Goal: Task Accomplishment & Management: Complete application form

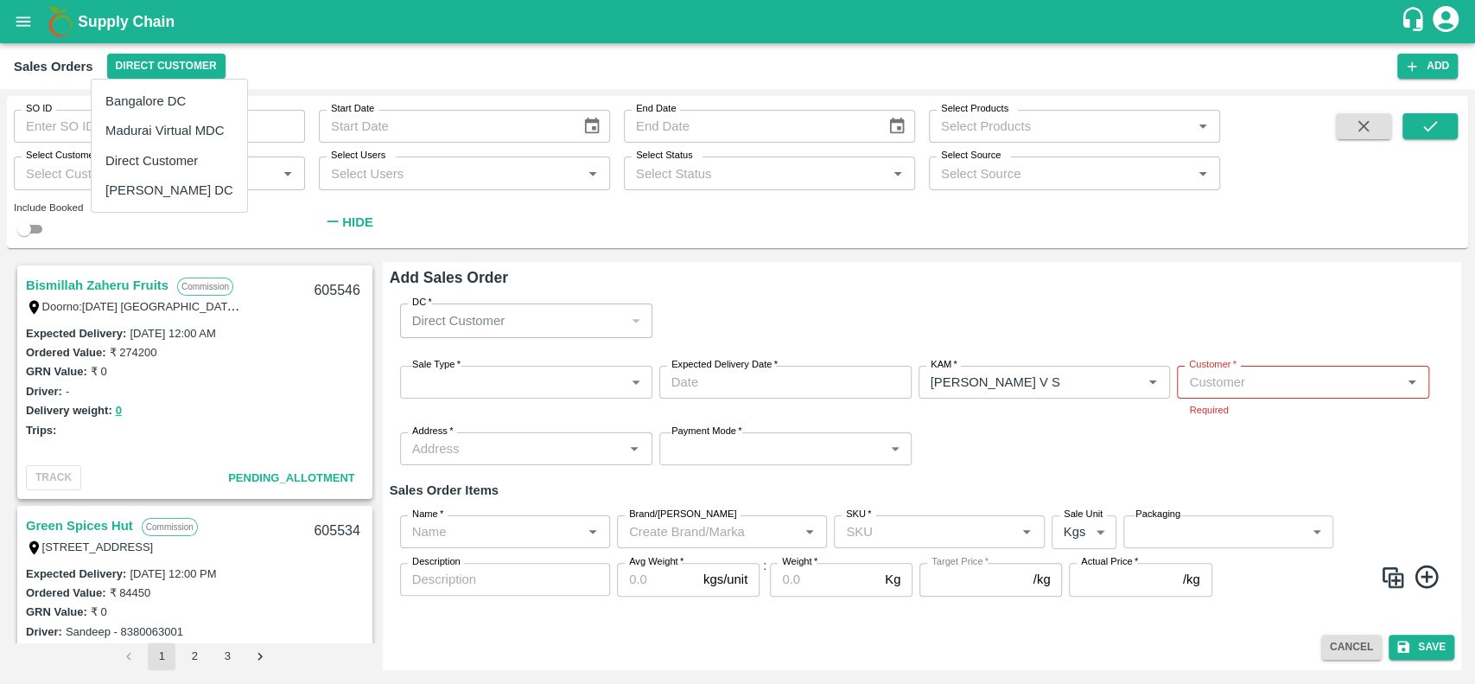
scroll to position [574, 0]
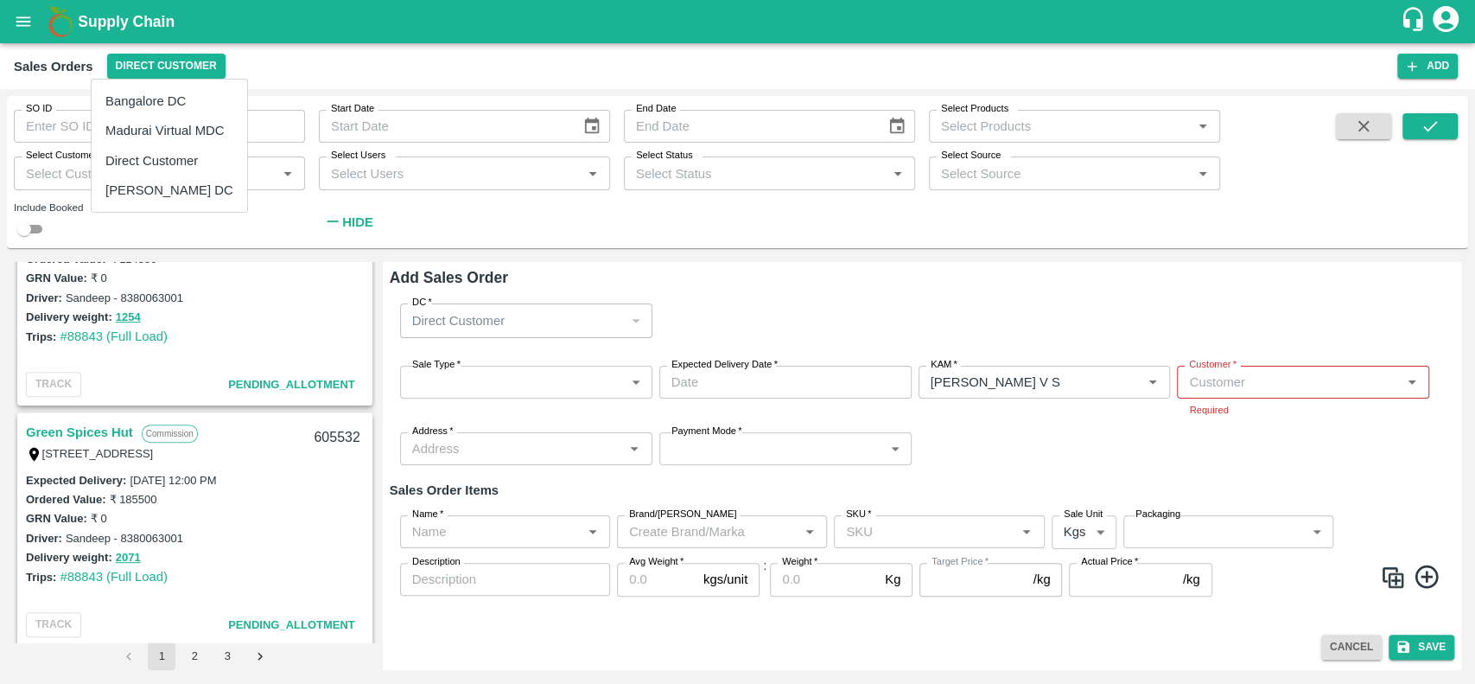
click at [235, 239] on div at bounding box center [737, 342] width 1475 height 684
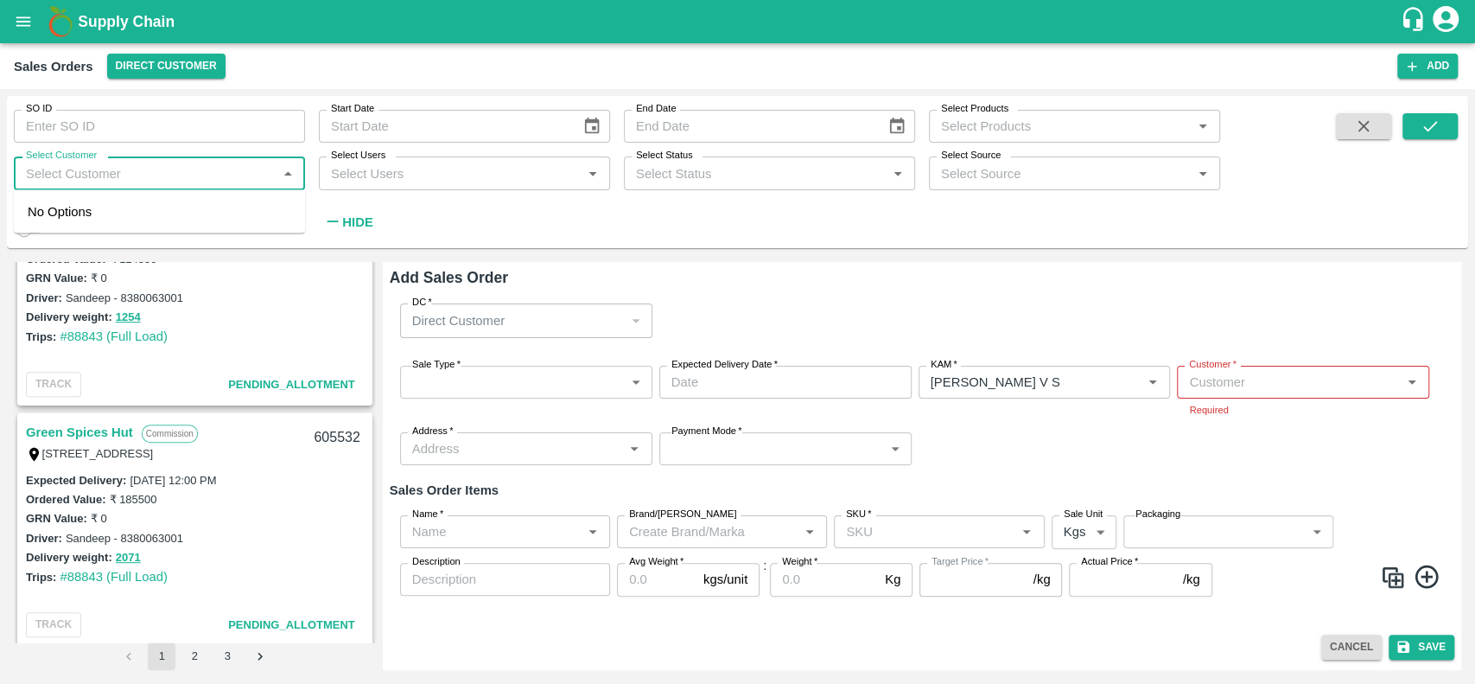
click at [55, 170] on input "Select Customer" at bounding box center [145, 173] width 252 height 22
type input "iniya"
click at [65, 231] on div "INIYA FRUITS AND VEGETABLES" at bounding box center [159, 219] width 291 height 45
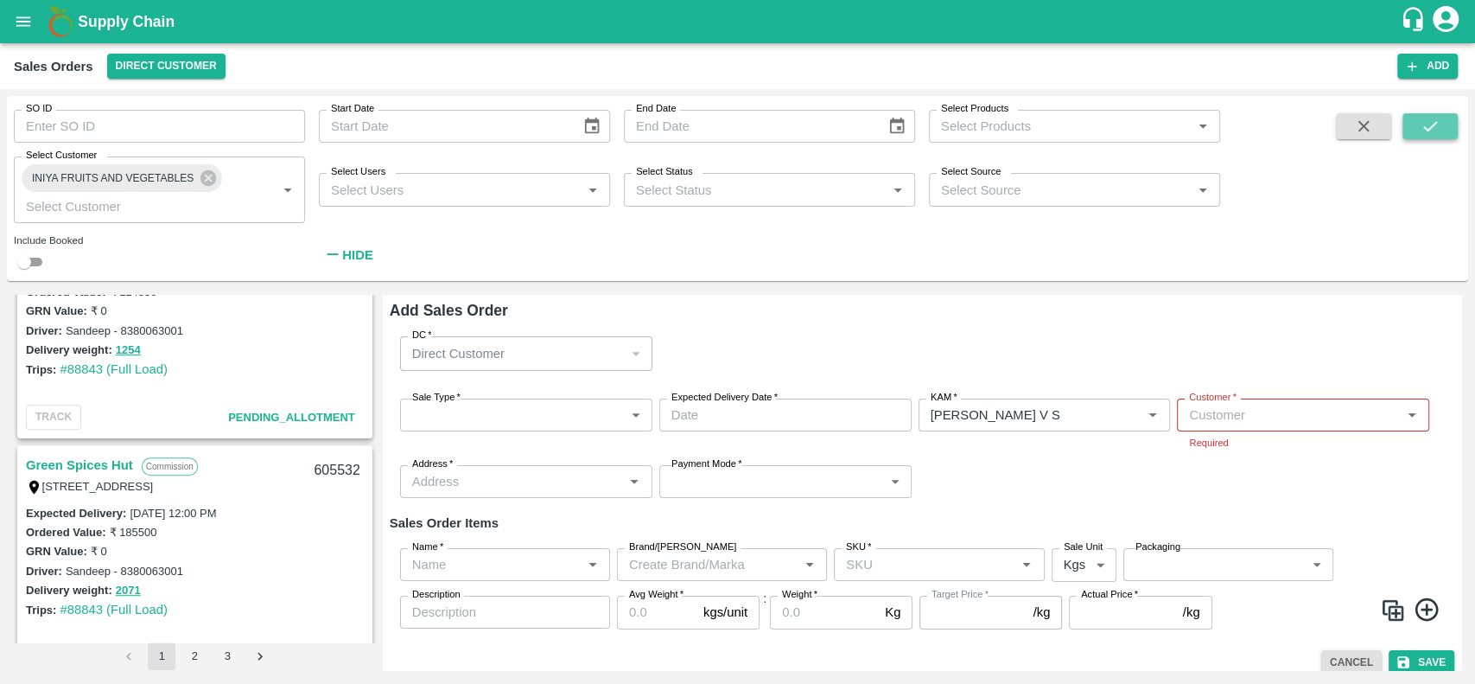
click at [1430, 134] on icon "submit" at bounding box center [1430, 126] width 19 height 19
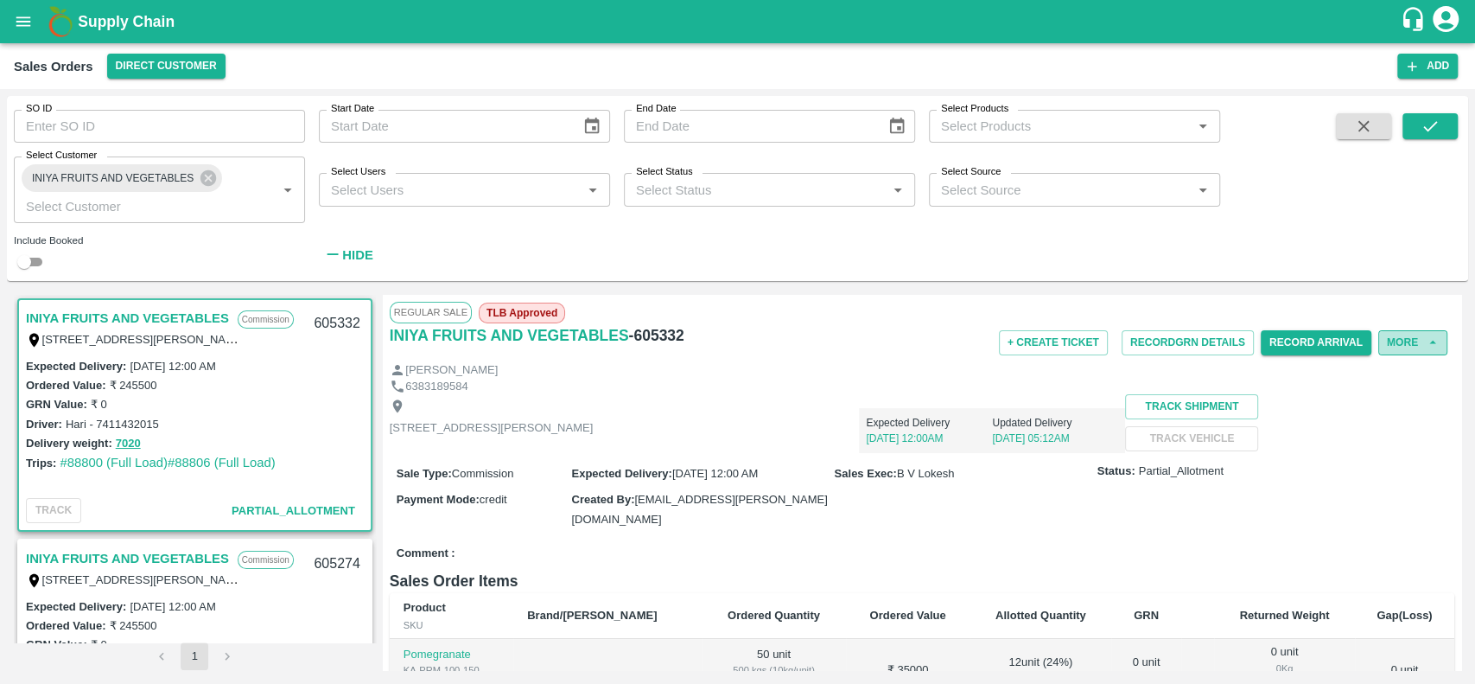
click at [1390, 337] on button "More" at bounding box center [1413, 342] width 69 height 25
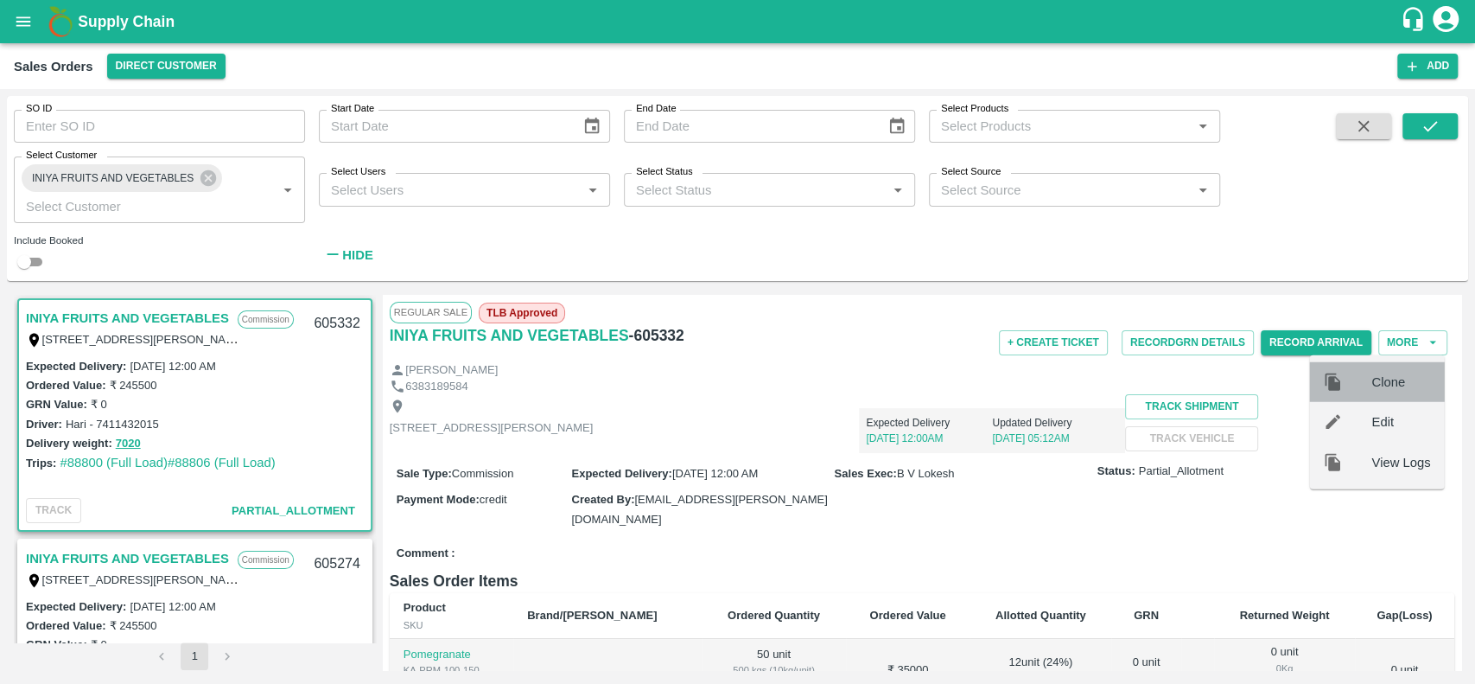
click at [1385, 380] on span "Clone" at bounding box center [1401, 382] width 59 height 19
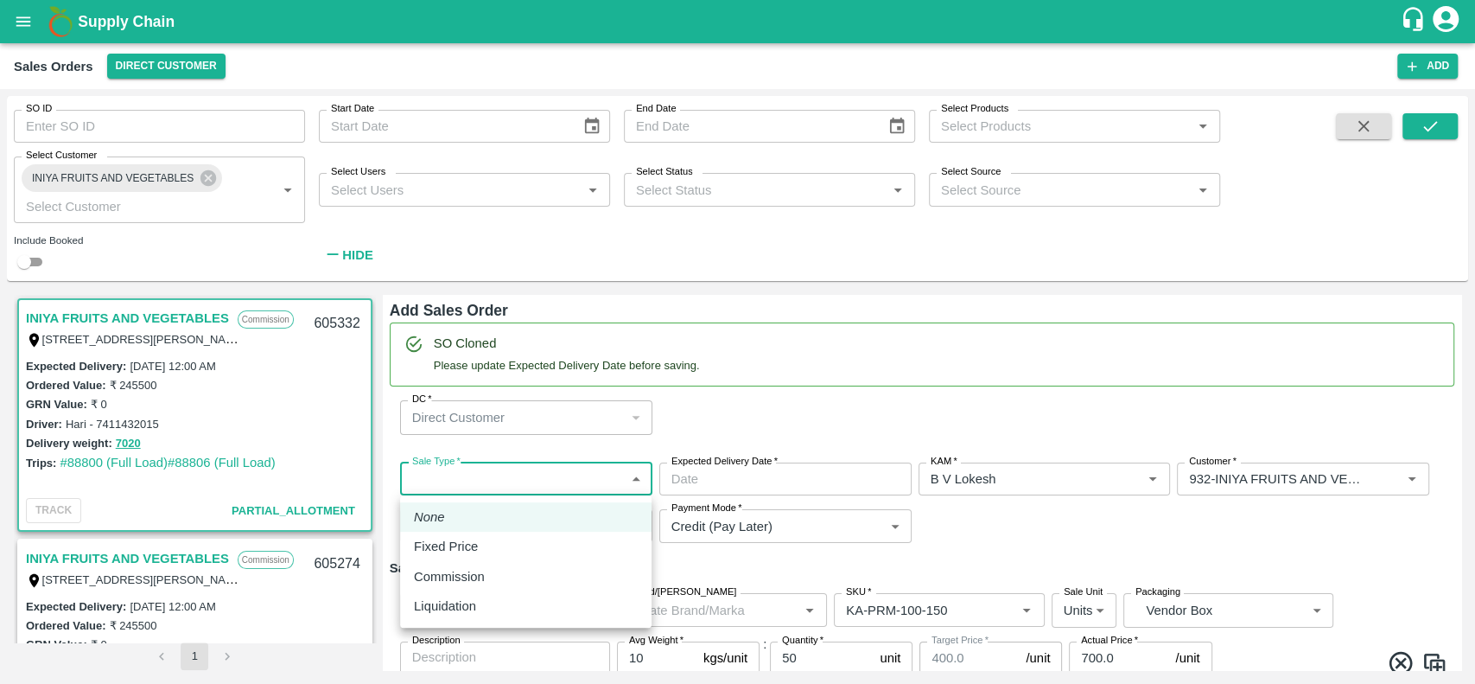
click at [532, 467] on body "Supply Chain Sales Orders Direct Customer Add SO ID SO ID Start Date Start Date…" at bounding box center [737, 342] width 1475 height 684
click at [526, 574] on div "Commission" at bounding box center [526, 576] width 224 height 19
type input "2"
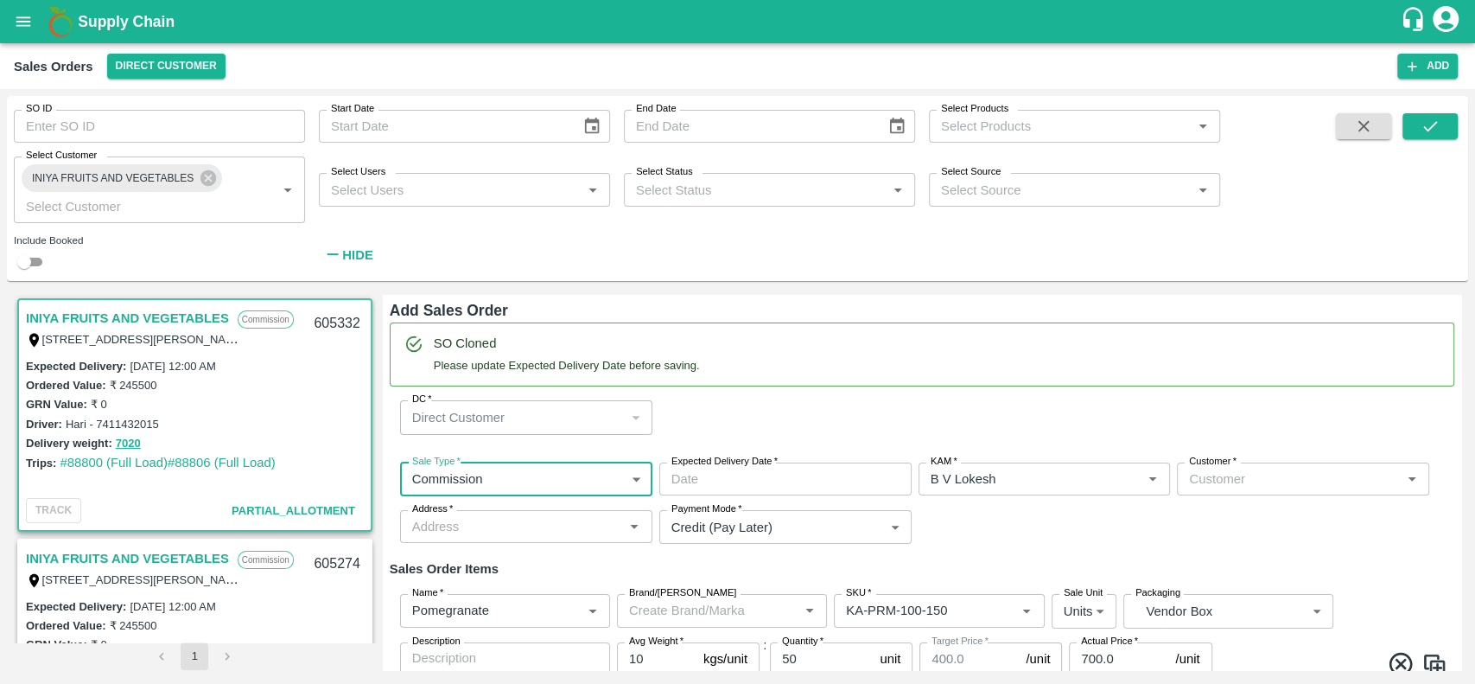
click at [720, 473] on input "Expected Delivery Date   *" at bounding box center [780, 478] width 240 height 33
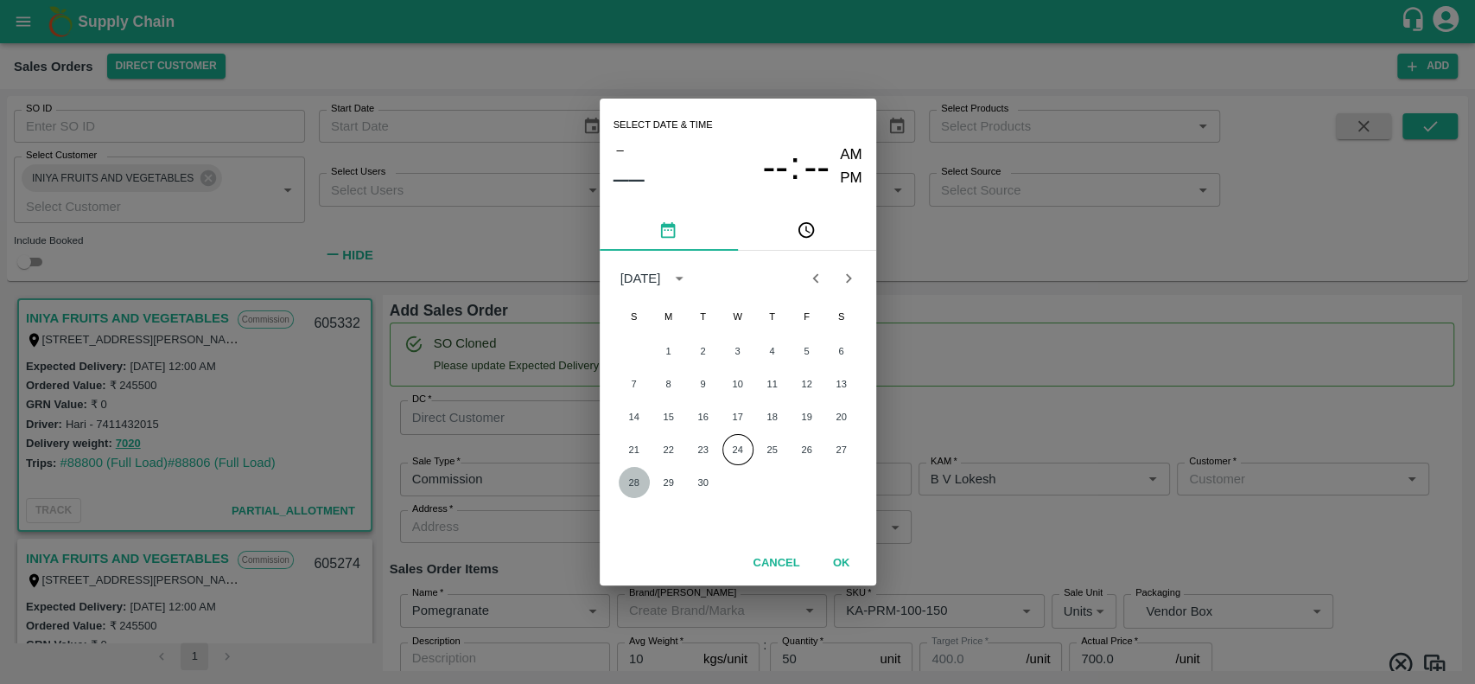
click at [622, 481] on button "28" at bounding box center [634, 482] width 31 height 31
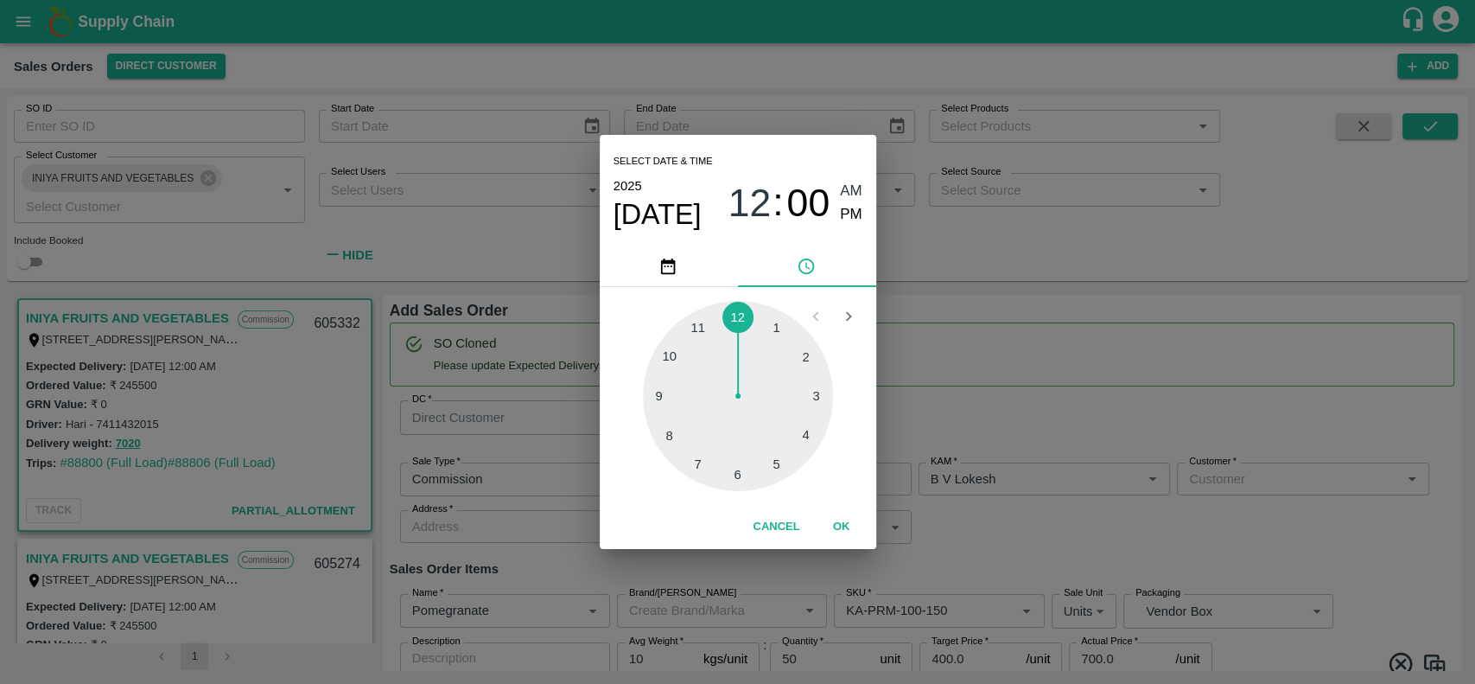
click at [698, 325] on div at bounding box center [738, 396] width 190 height 190
type input "[DATE] 11:00 AM"
click at [841, 526] on button "OK" at bounding box center [841, 527] width 55 height 30
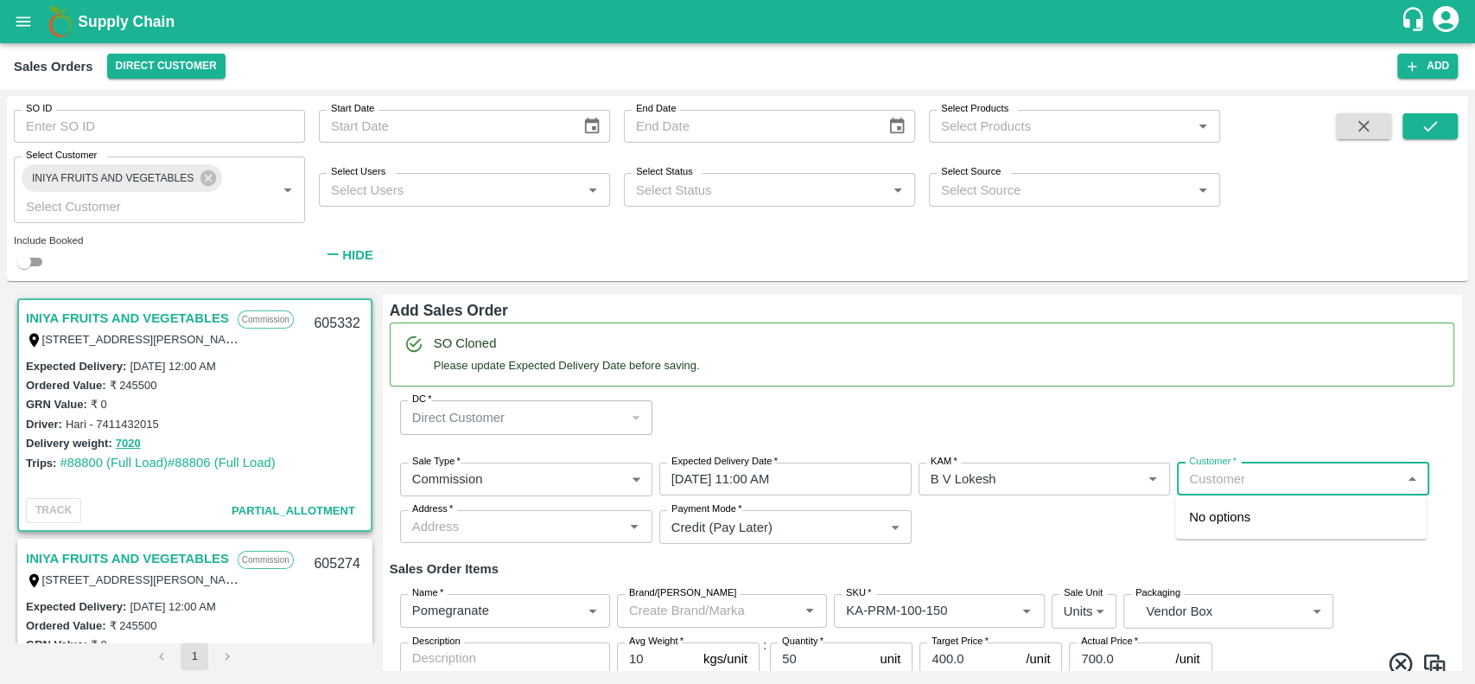
click at [1223, 488] on input "Customer   *" at bounding box center [1289, 479] width 214 height 22
type input "iniya fr"
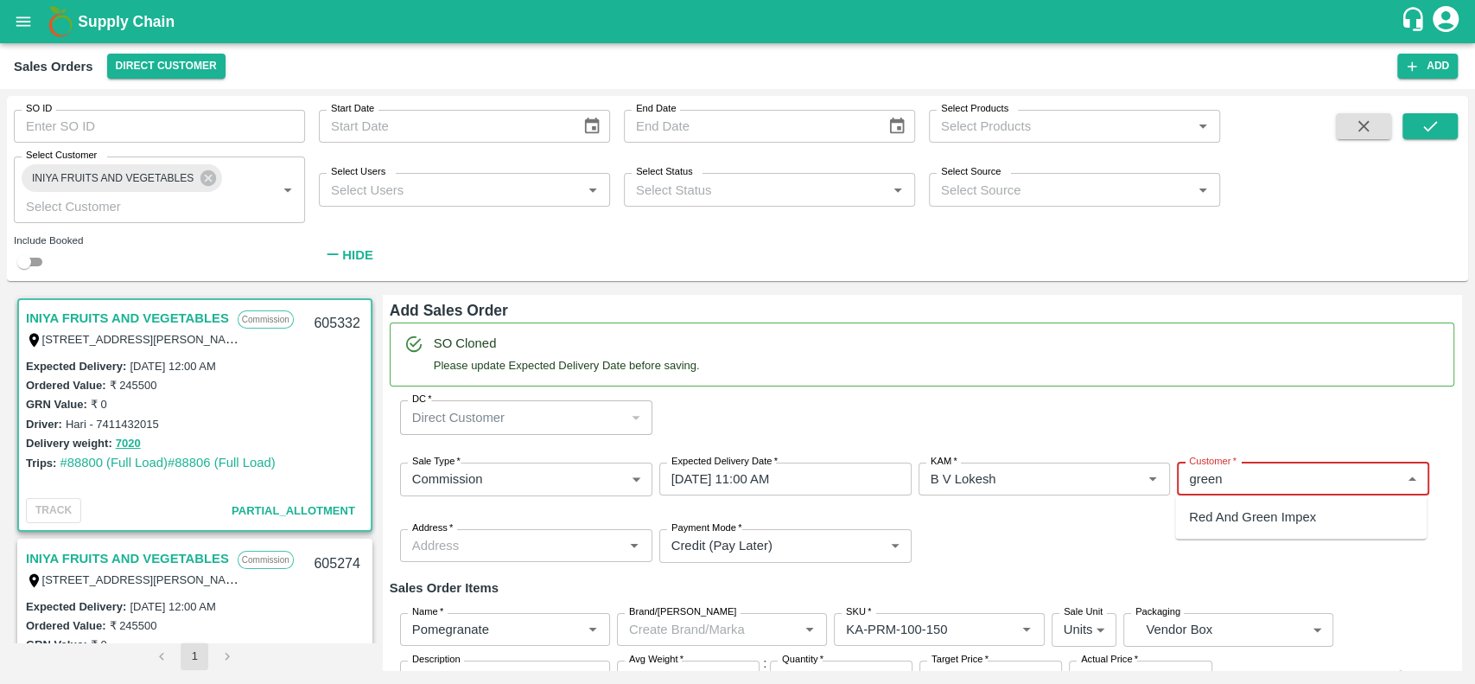
type input "green"
